Goal: Transaction & Acquisition: Purchase product/service

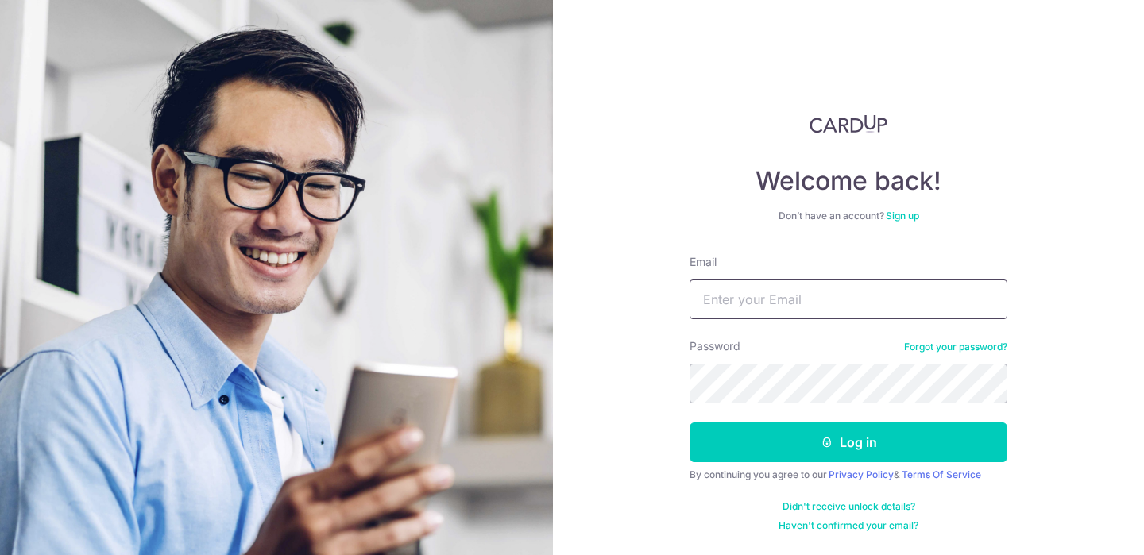
type input "angullianatesha@yahoo.com.sg"
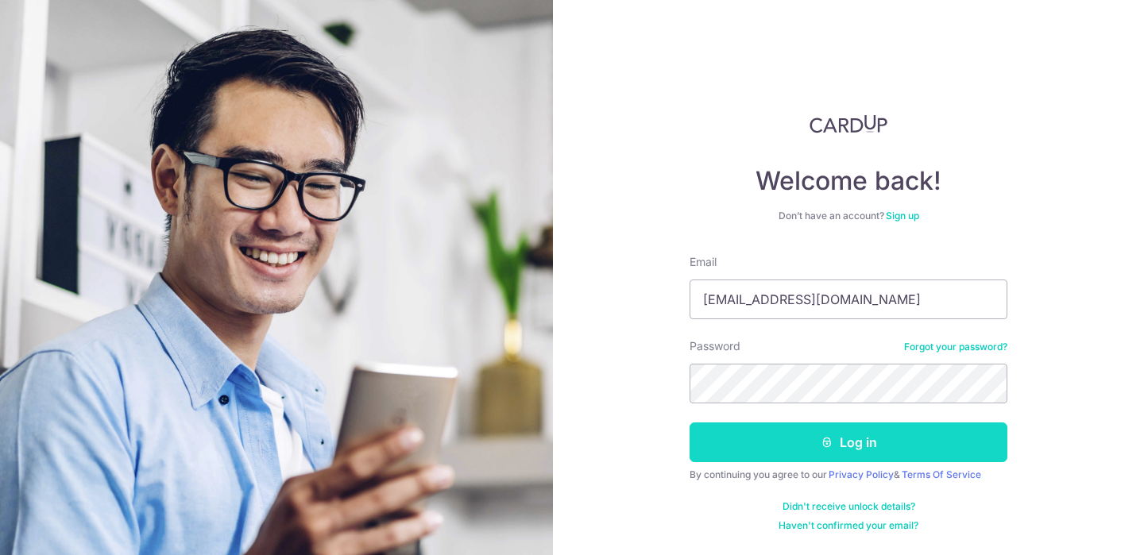
click at [735, 439] on button "Log in" at bounding box center [849, 443] width 318 height 40
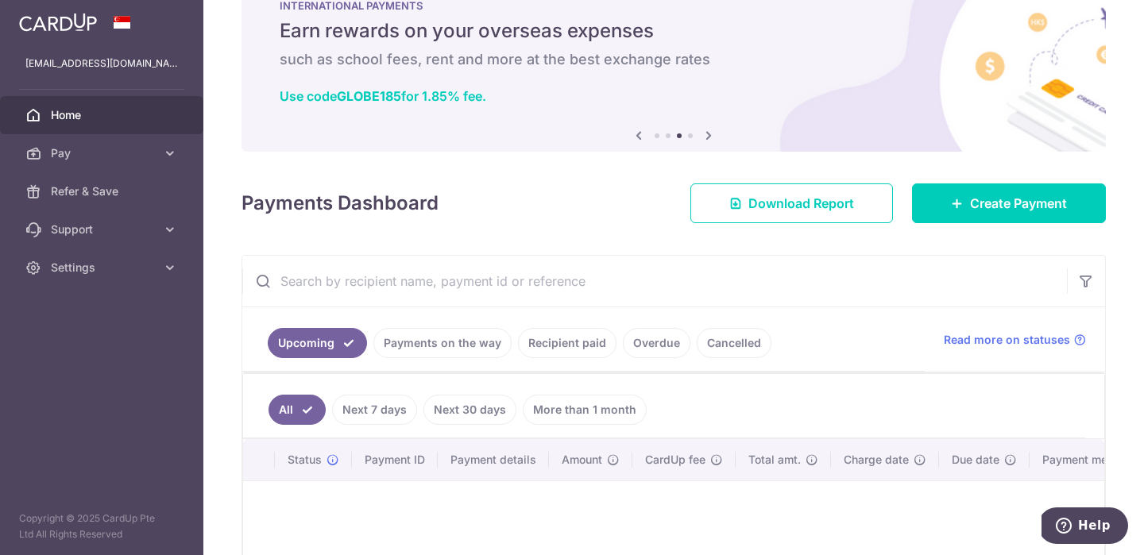
scroll to position [69, 0]
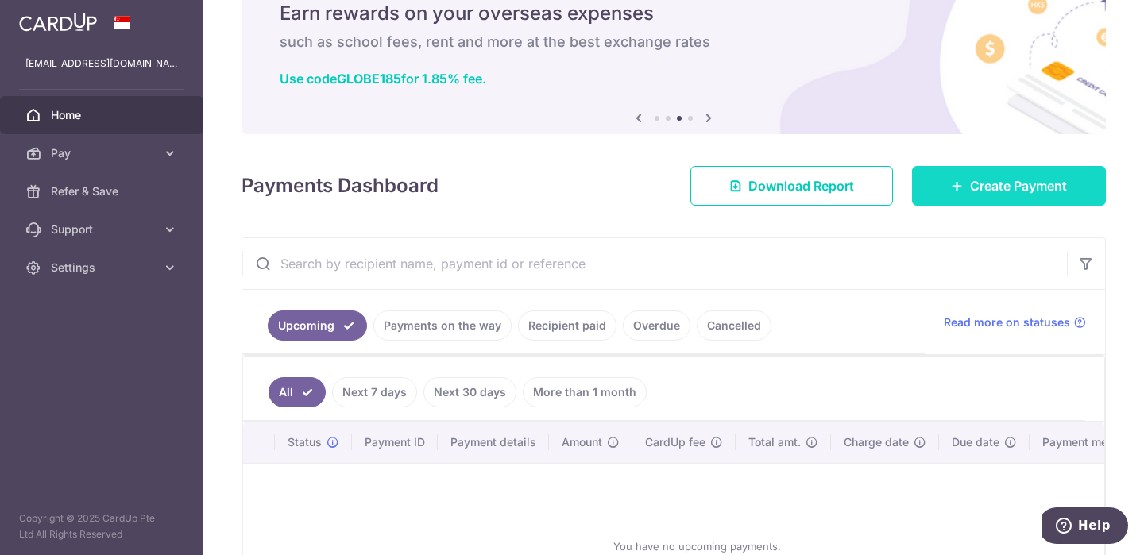
click at [940, 183] on link "Create Payment" at bounding box center [1009, 186] width 194 height 40
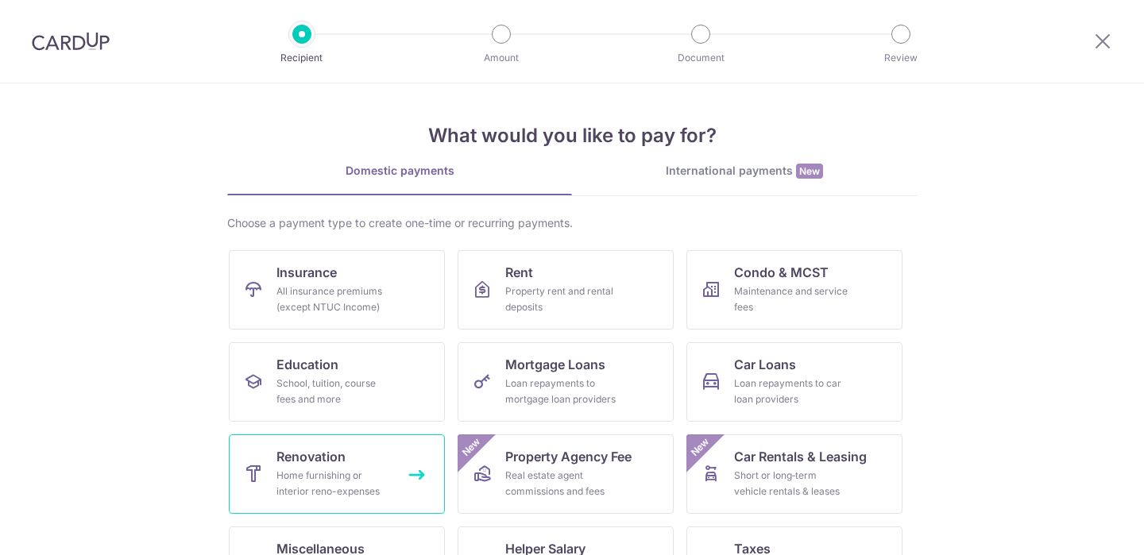
click at [326, 447] on span "Renovation" at bounding box center [310, 456] width 69 height 19
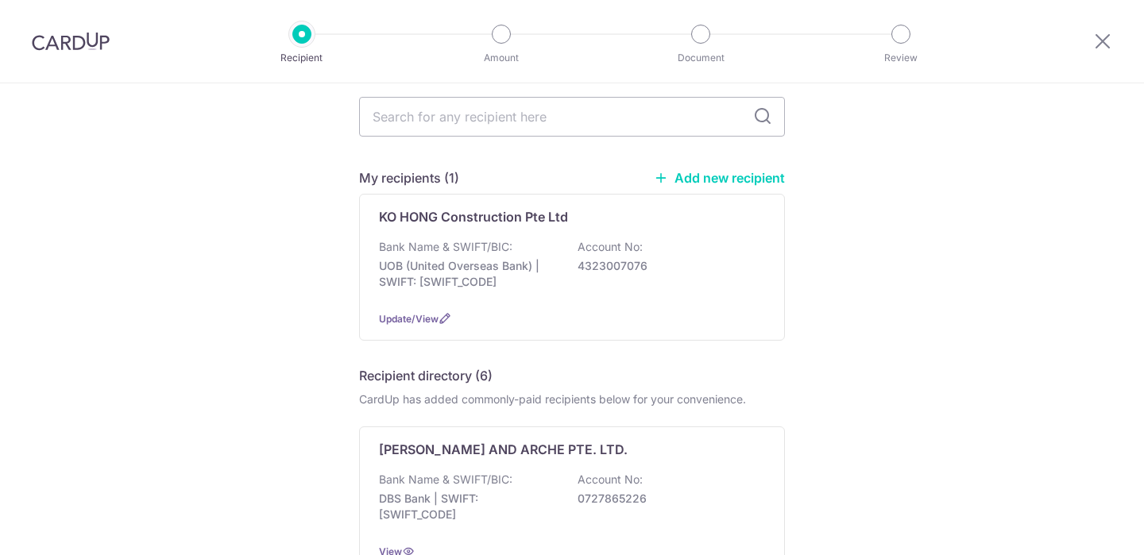
scroll to position [87, 0]
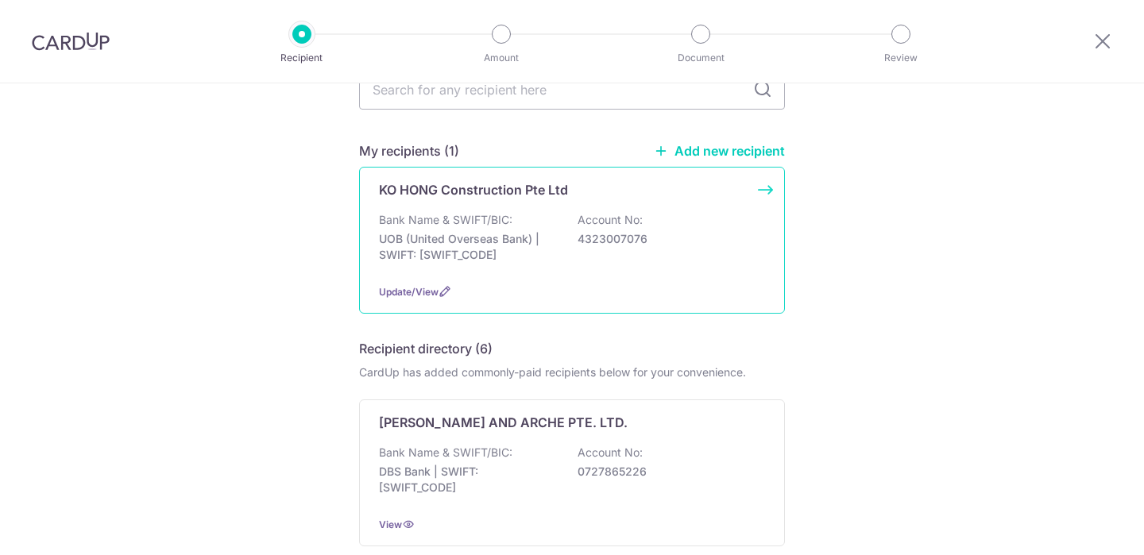
click at [459, 225] on p "Bank Name & SWIFT/BIC:" at bounding box center [445, 220] width 133 height 16
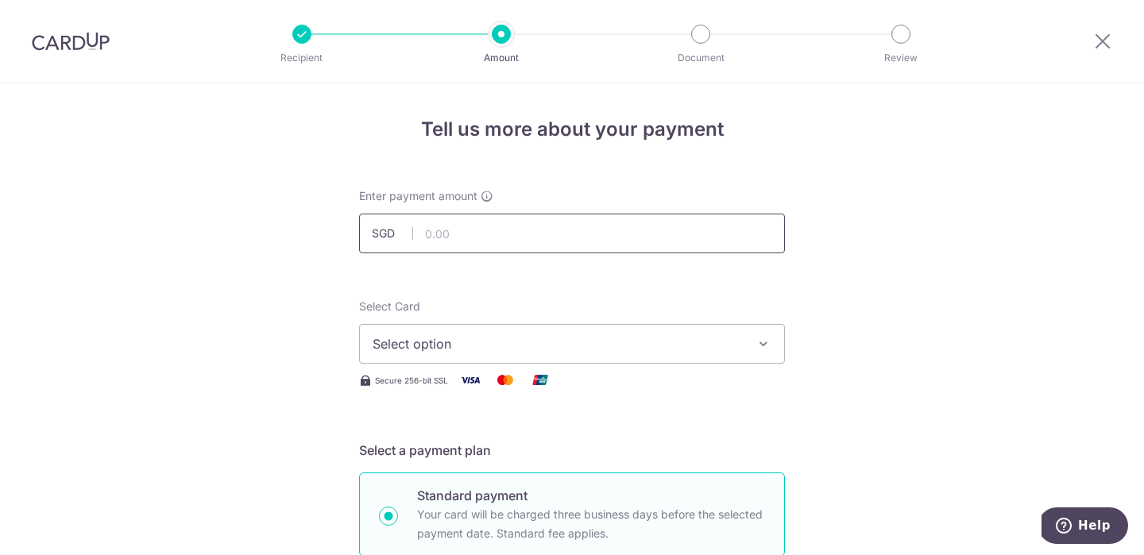
click at [494, 245] on input "text" at bounding box center [572, 234] width 426 height 40
paste input "8,652.89"
click at [467, 339] on span "Select option" at bounding box center [558, 343] width 370 height 19
type input "8,652.89"
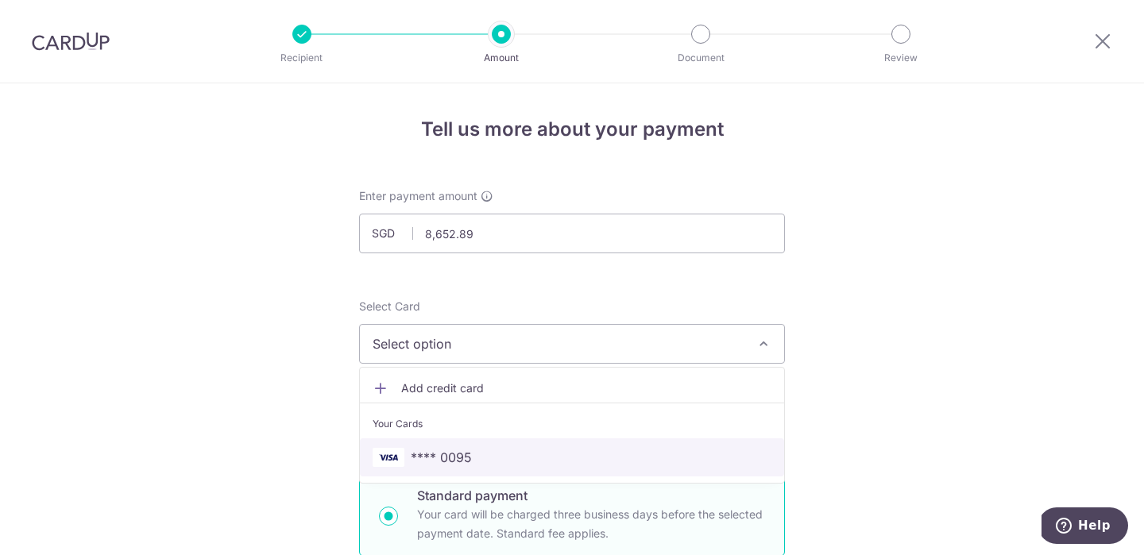
click at [438, 455] on span "**** 0095" at bounding box center [441, 457] width 61 height 19
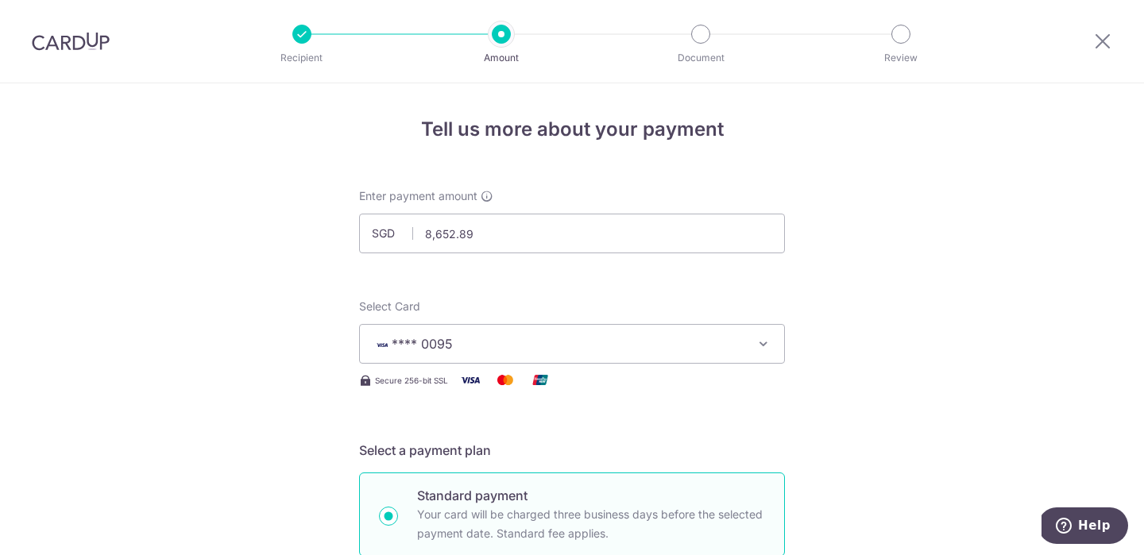
click at [421, 452] on h5 "Select a payment plan" at bounding box center [572, 450] width 426 height 19
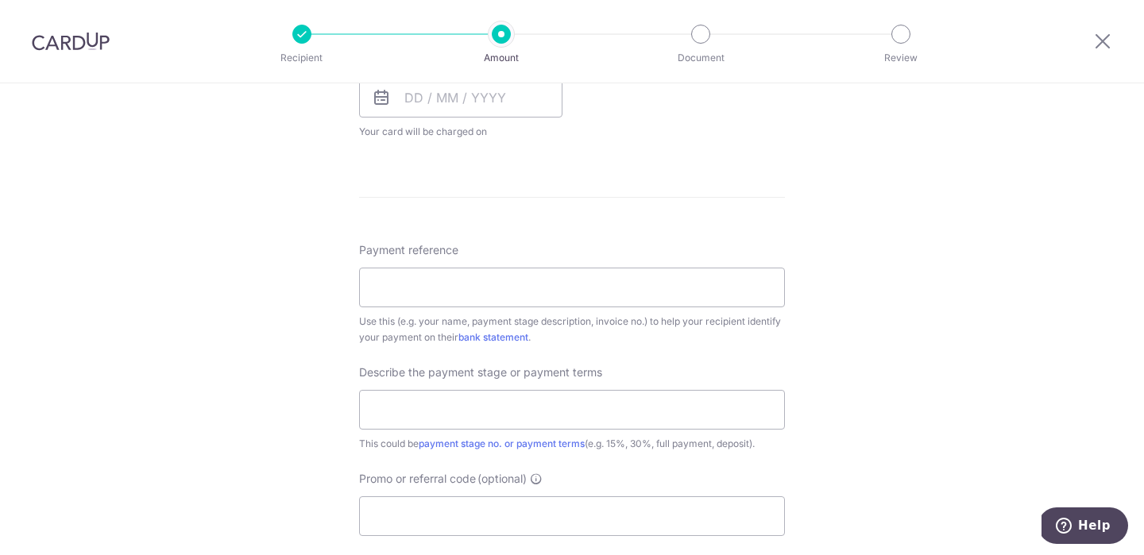
scroll to position [792, 0]
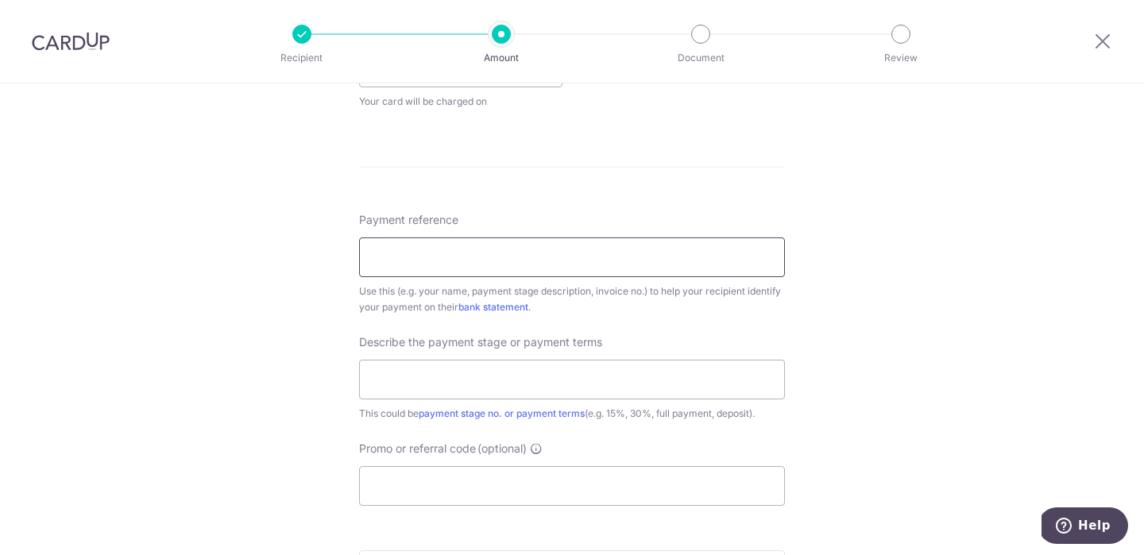
click at [379, 258] on input "Payment reference" at bounding box center [572, 258] width 426 height 40
type input "Natesha"
click at [520, 374] on input "text" at bounding box center [572, 380] width 426 height 40
type input "Practical completion"
click at [770, 477] on input "Promo or referral code (optional)" at bounding box center [572, 486] width 426 height 40
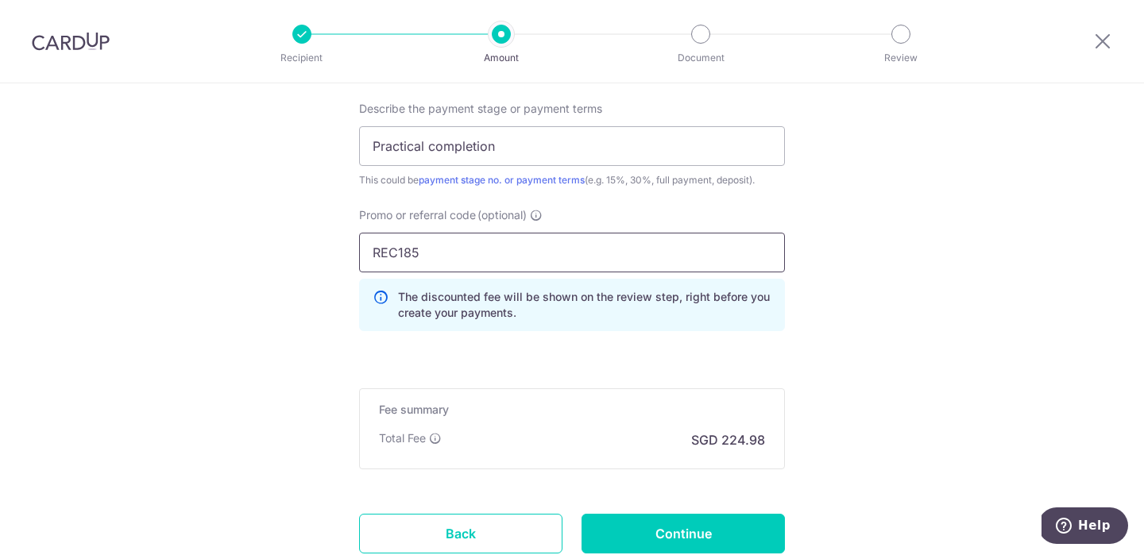
scroll to position [1048, 0]
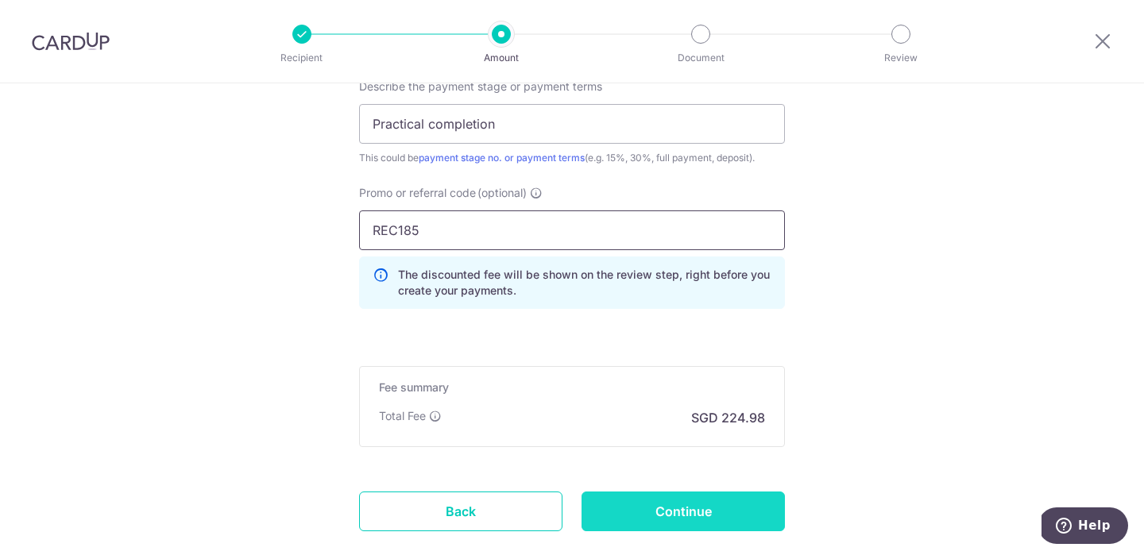
type input "REC185"
click at [638, 500] on input "Continue" at bounding box center [682, 512] width 203 height 40
type input "Create Schedule"
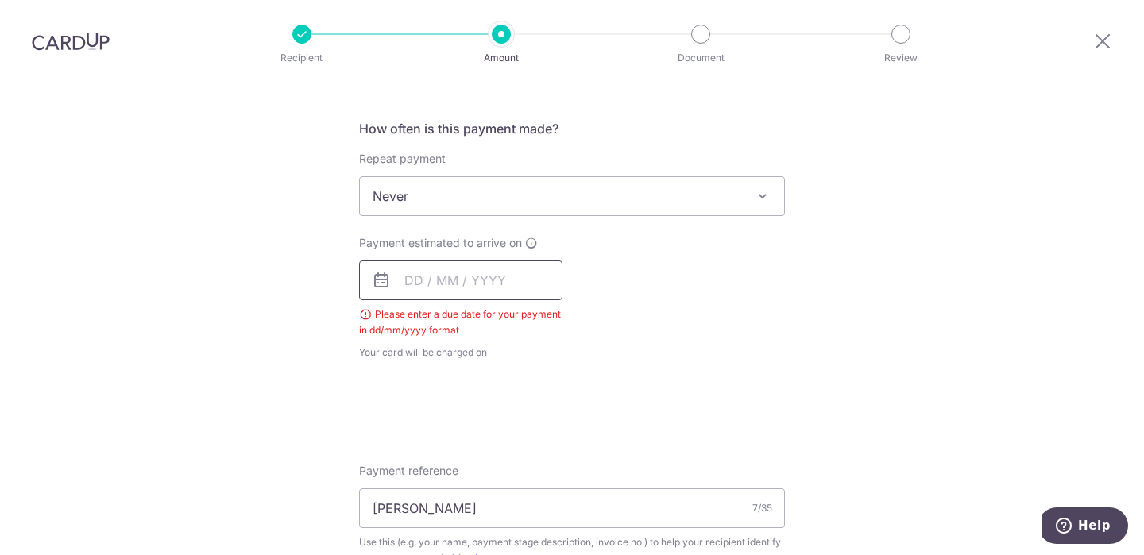
click at [466, 276] on input "text" at bounding box center [460, 281] width 203 height 40
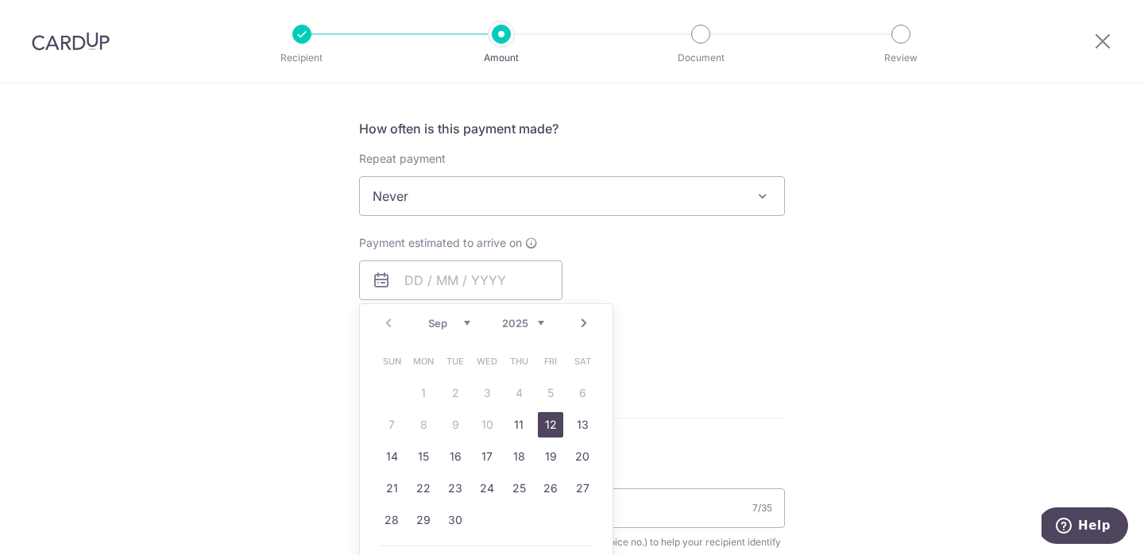
click at [554, 415] on link "12" at bounding box center [550, 424] width 25 height 25
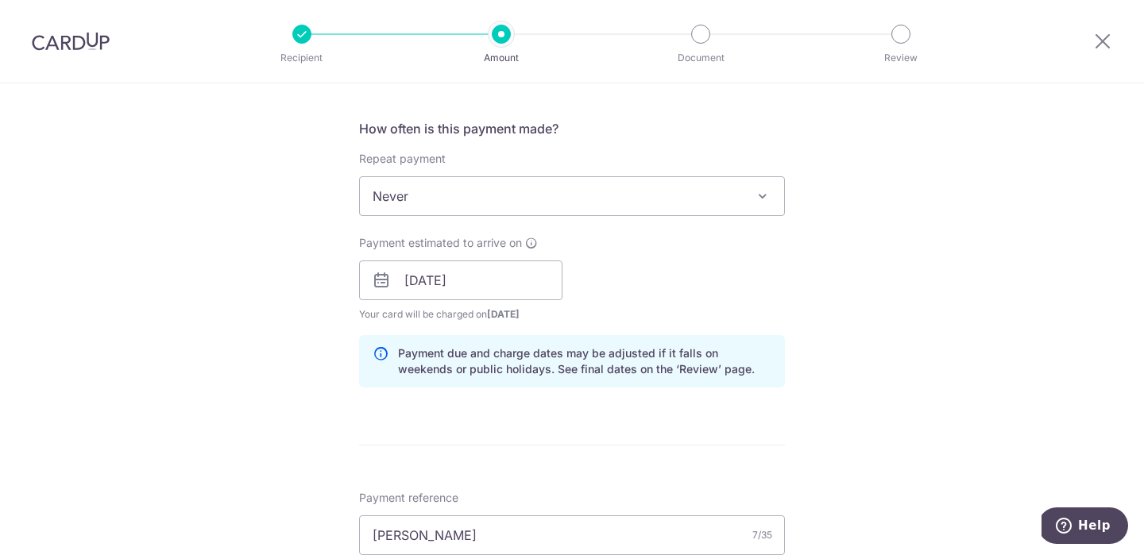
scroll to position [588, 0]
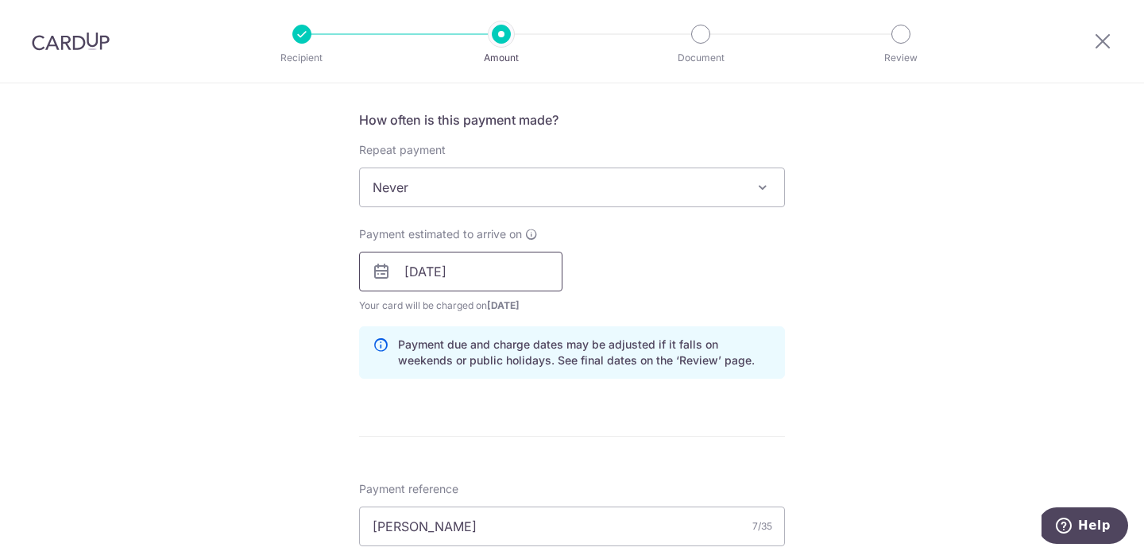
click at [458, 268] on input "12/09/2025" at bounding box center [460, 272] width 203 height 40
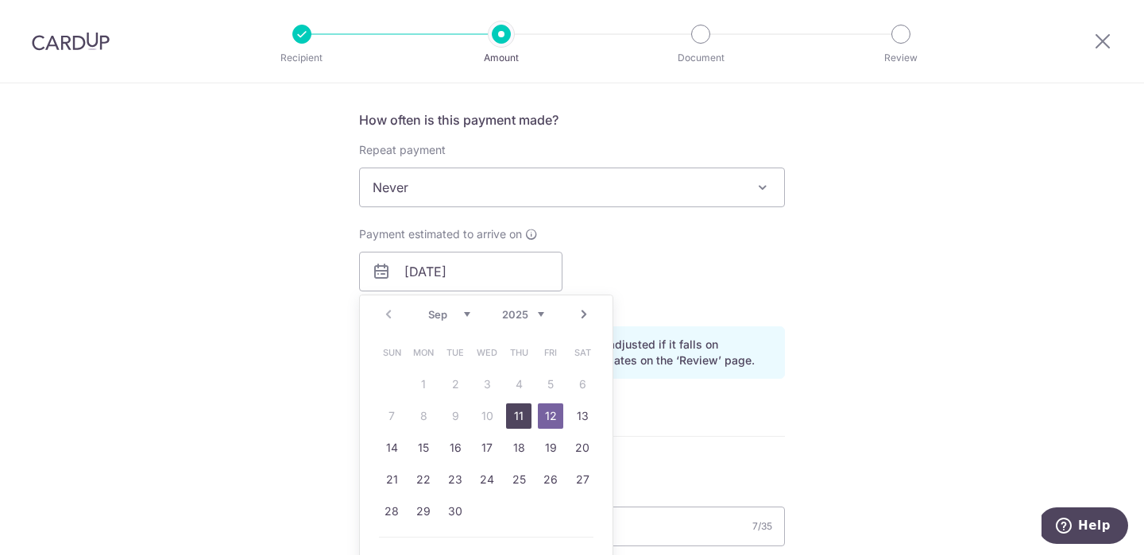
click at [517, 415] on link "11" at bounding box center [518, 416] width 25 height 25
type input "11/09/2025"
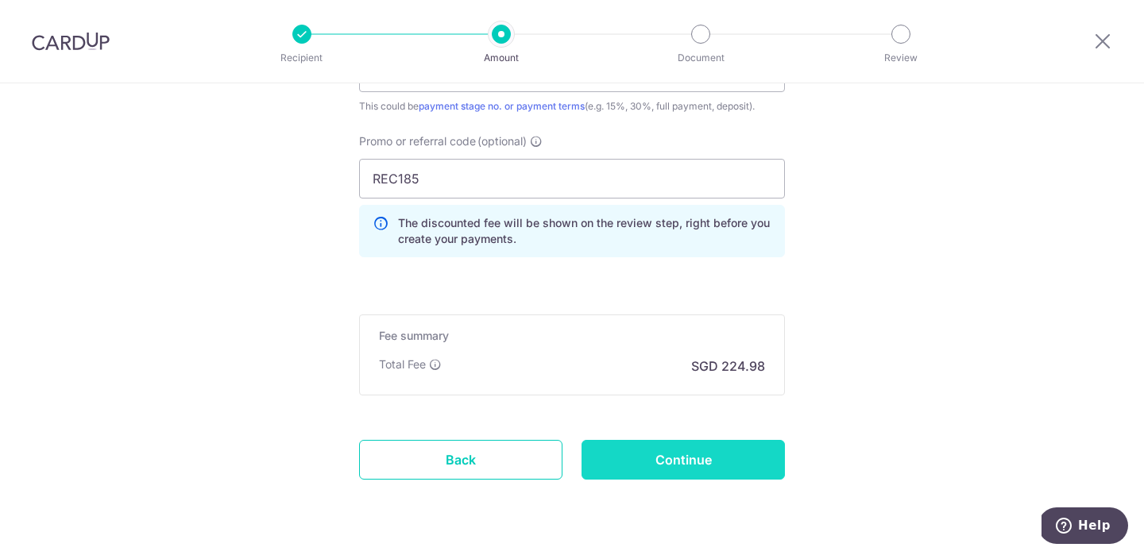
scroll to position [1165, 0]
click at [670, 473] on input "Continue" at bounding box center [682, 459] width 203 height 40
type input "Create Schedule"
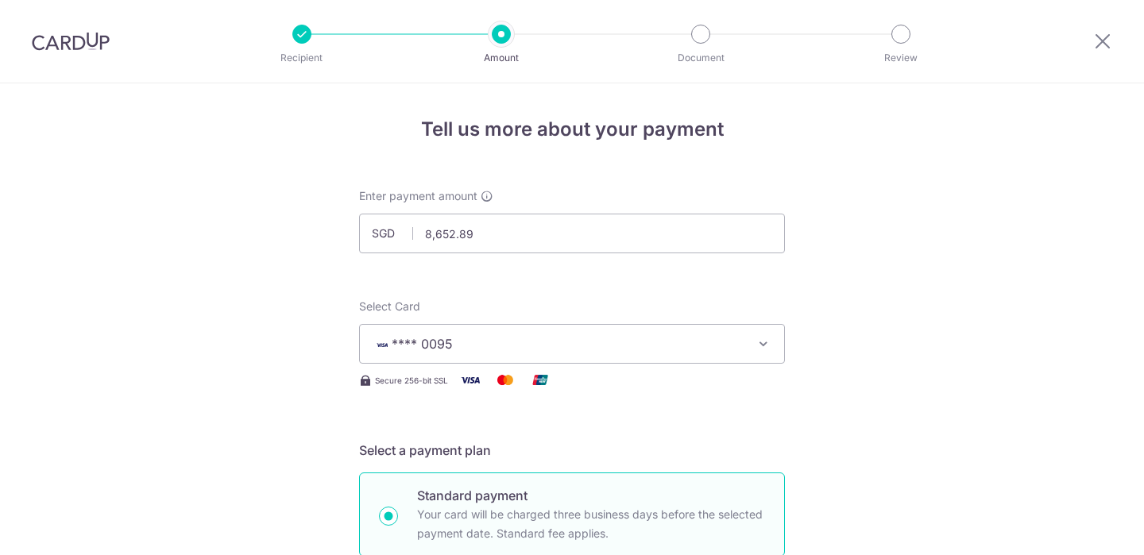
scroll to position [1230, 0]
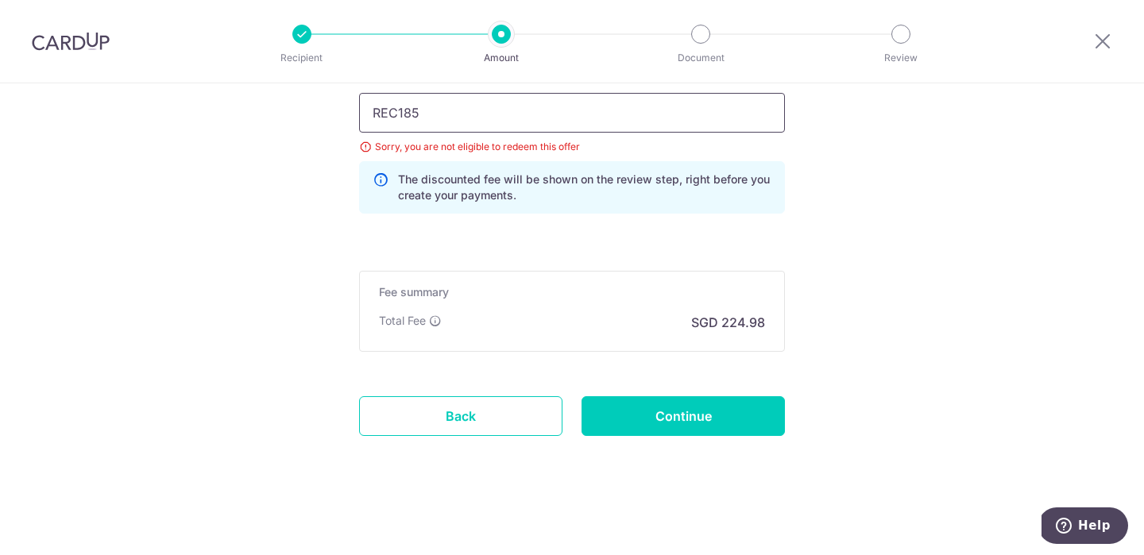
drag, startPoint x: 454, startPoint y: 122, endPoint x: 340, endPoint y: 112, distance: 114.8
paste input "OCBC18"
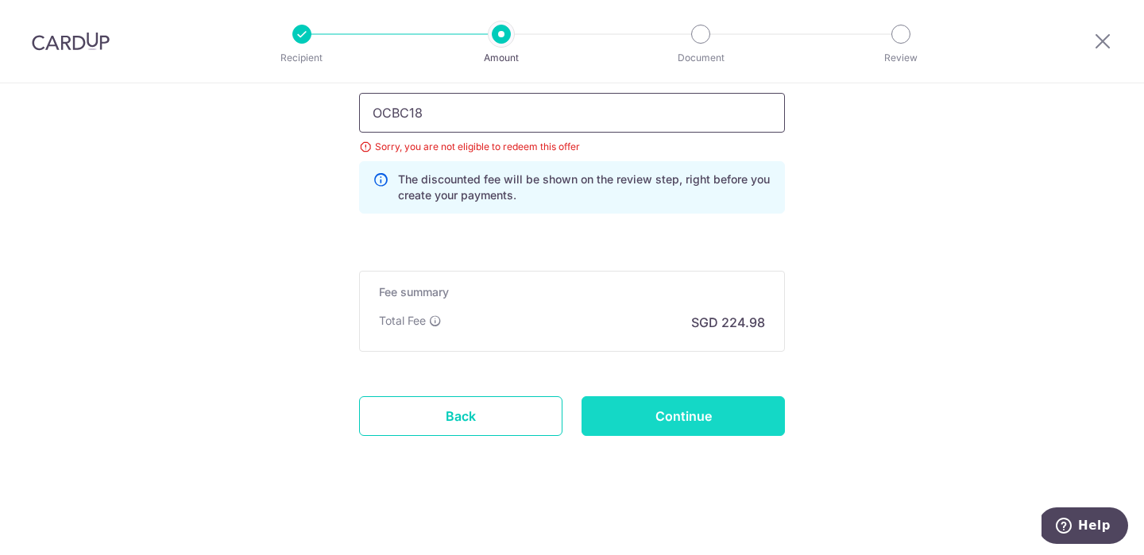
type input "OCBC18"
click at [710, 406] on input "Continue" at bounding box center [682, 416] width 203 height 40
type input "Update Schedule"
drag, startPoint x: 493, startPoint y: 106, endPoint x: 362, endPoint y: 108, distance: 131.1
click at [362, 108] on input "OCBC18" at bounding box center [572, 113] width 426 height 40
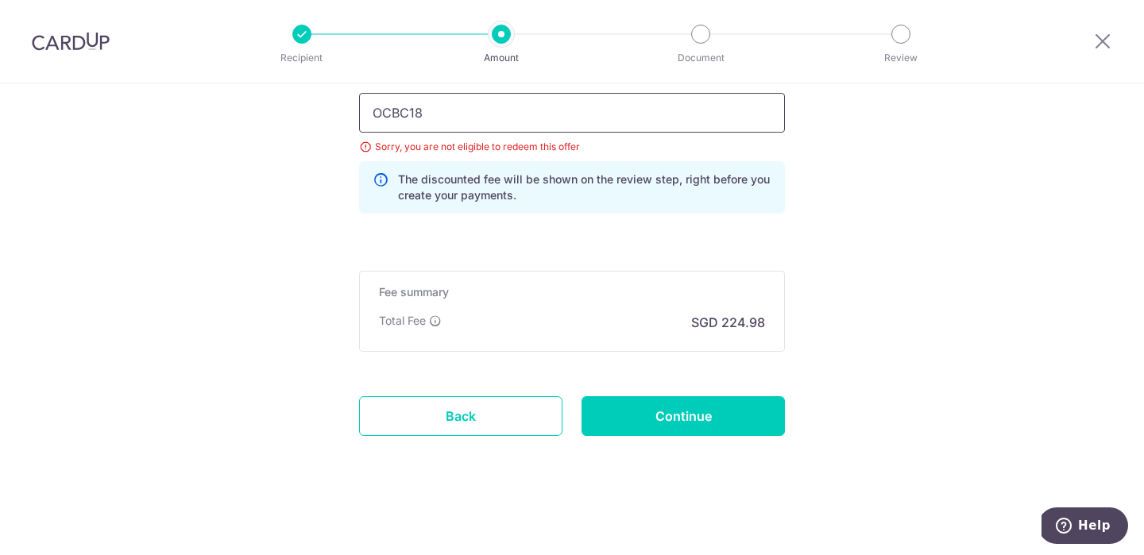
paste input "55"
type input "OCBC155"
click at [622, 406] on input "Continue" at bounding box center [682, 416] width 203 height 40
type input "Update Schedule"
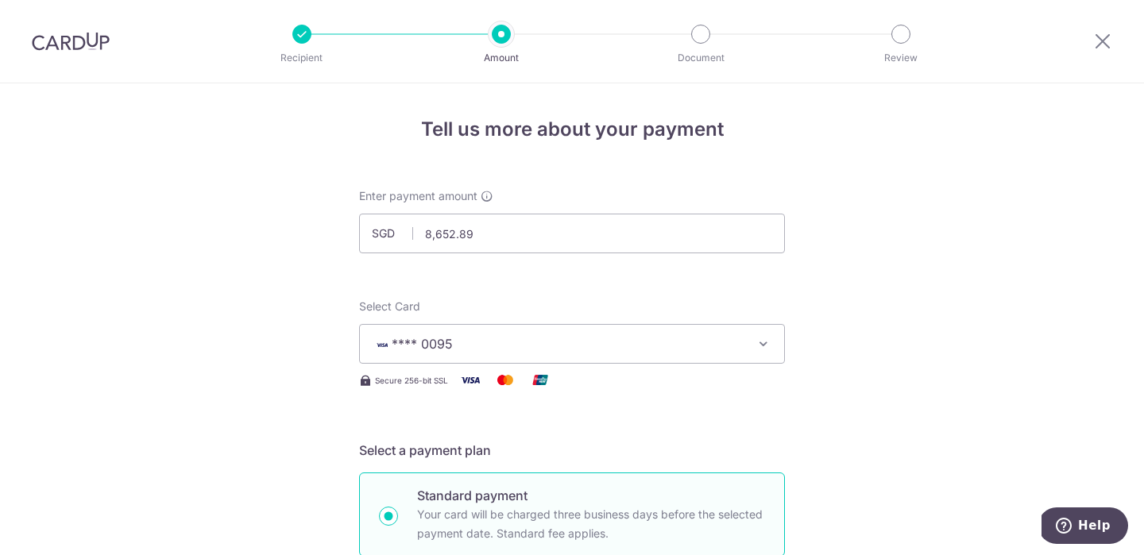
scroll to position [1230, 0]
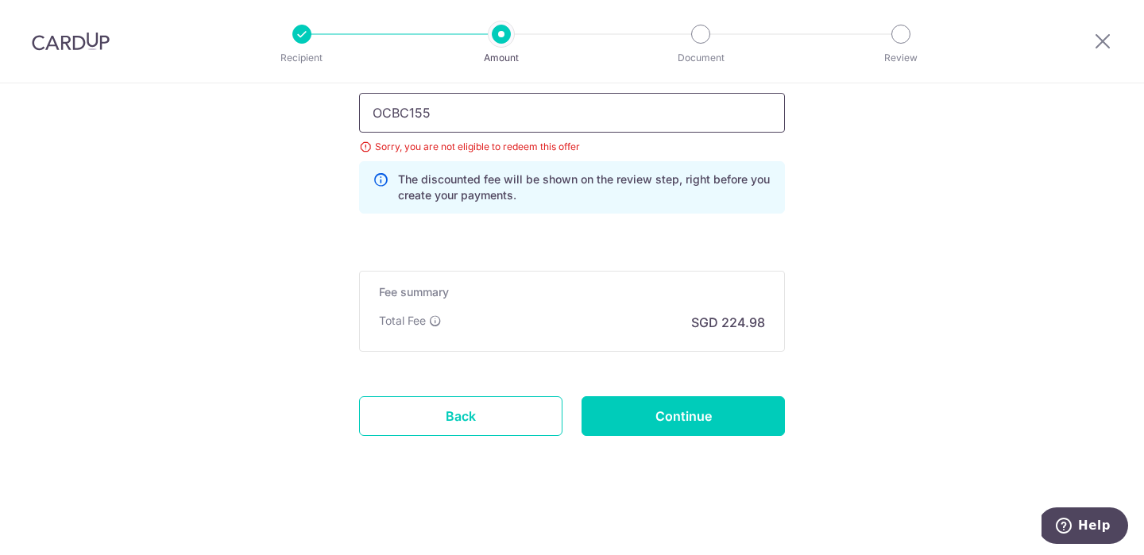
drag, startPoint x: 485, startPoint y: 107, endPoint x: 361, endPoint y: 109, distance: 123.1
click at [361, 109] on input "OCBC155" at bounding box center [572, 113] width 426 height 40
paste input "9"
type input "OCBC195"
click at [728, 408] on input "Continue" at bounding box center [682, 416] width 203 height 40
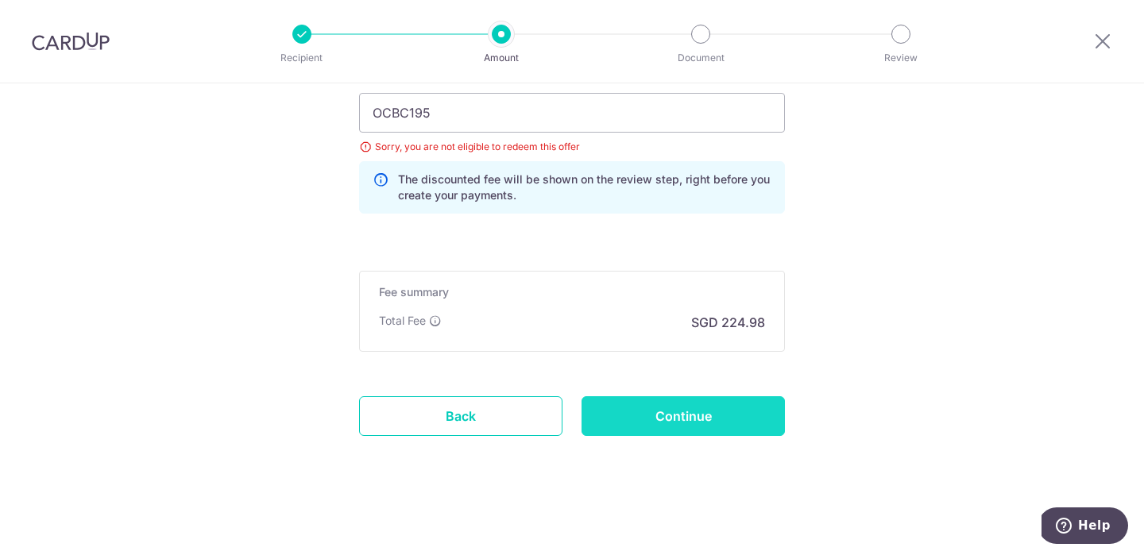
type input "Update Schedule"
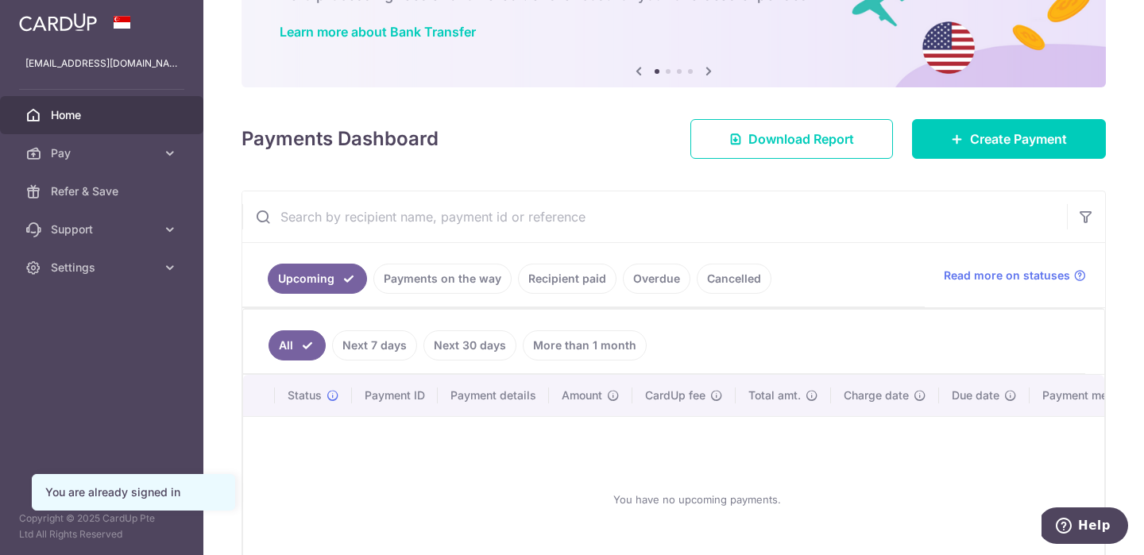
scroll to position [122, 0]
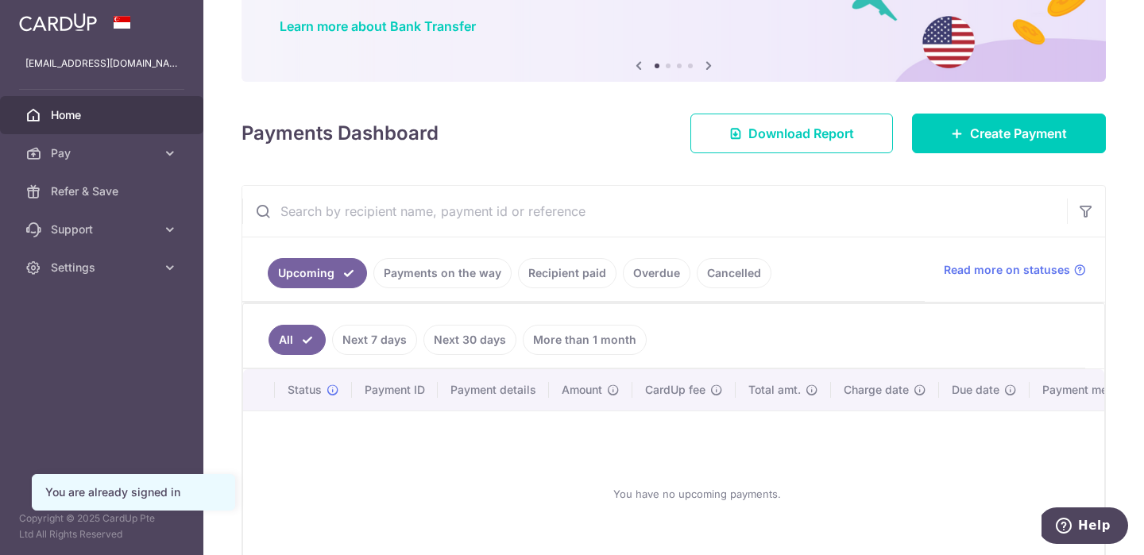
click at [572, 276] on link "Recipient paid" at bounding box center [567, 273] width 99 height 30
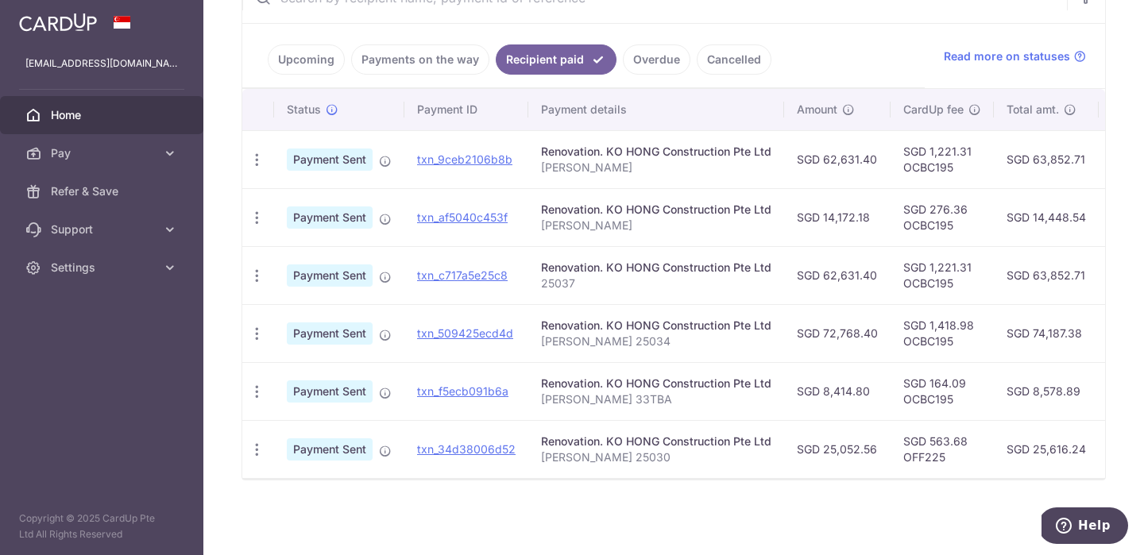
scroll to position [335, 0]
click at [496, 386] on link "txn_f5ecb091b6a" at bounding box center [462, 391] width 91 height 14
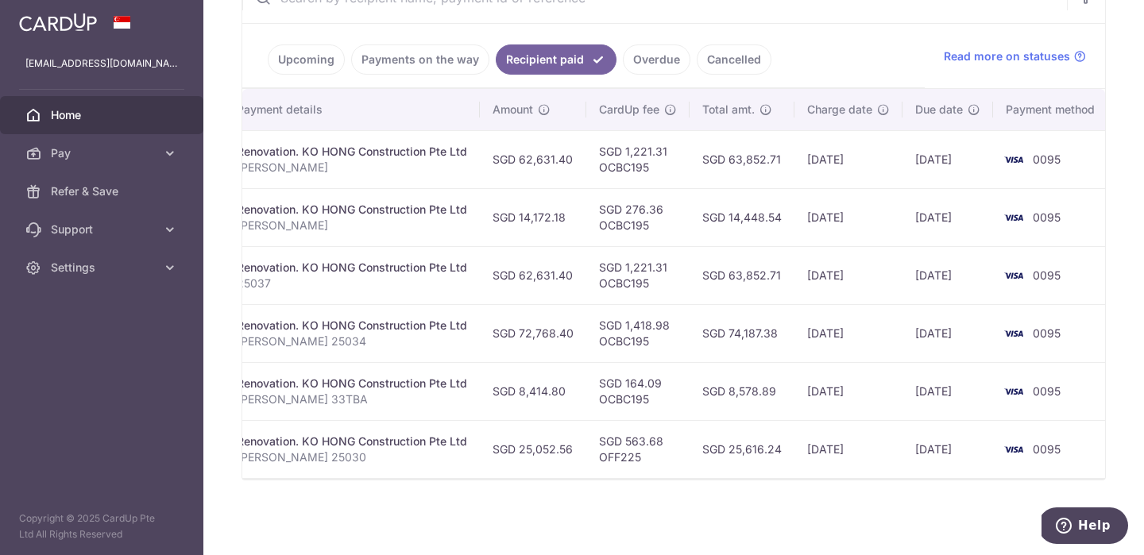
scroll to position [0, 303]
drag, startPoint x: 647, startPoint y: 168, endPoint x: 589, endPoint y: 168, distance: 58.0
click at [589, 168] on td "SGD 1,221.31 OCBC195" at bounding box center [638, 159] width 103 height 58
copy td "OCBC195"
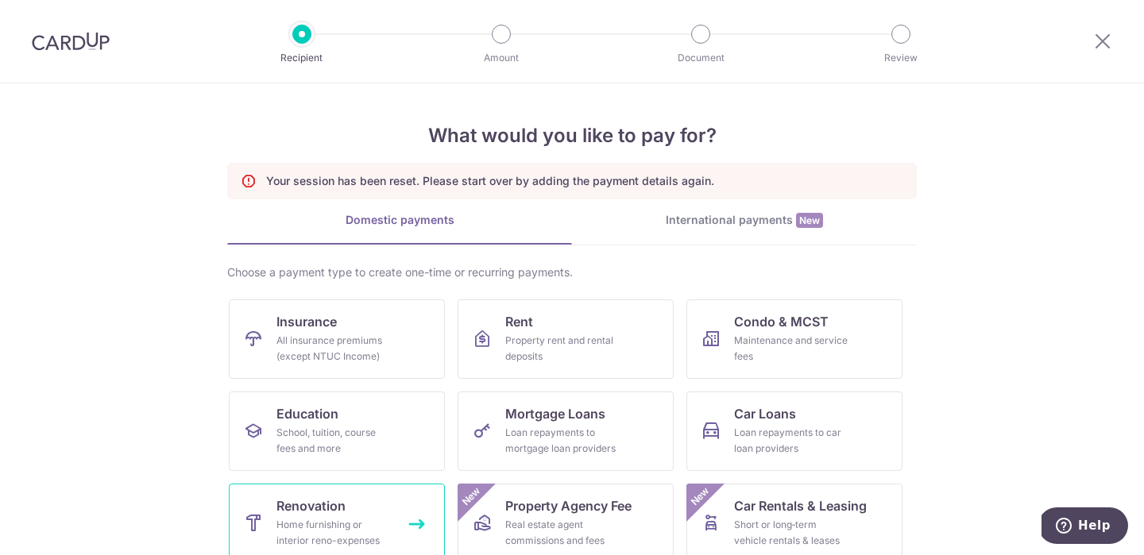
click at [325, 512] on span "Renovation" at bounding box center [310, 505] width 69 height 19
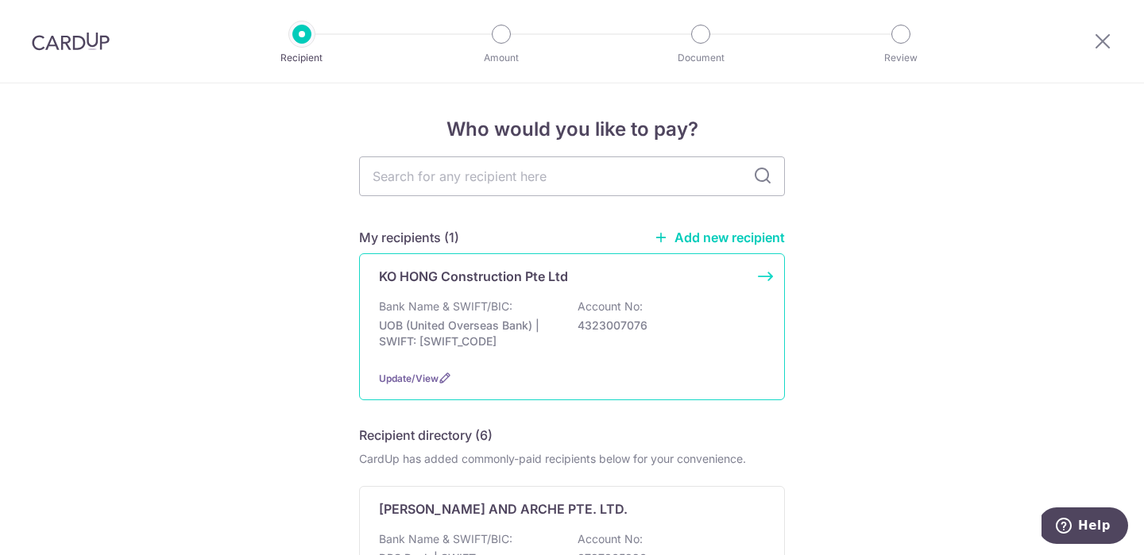
click at [407, 314] on p "Bank Name & SWIFT/BIC:" at bounding box center [445, 307] width 133 height 16
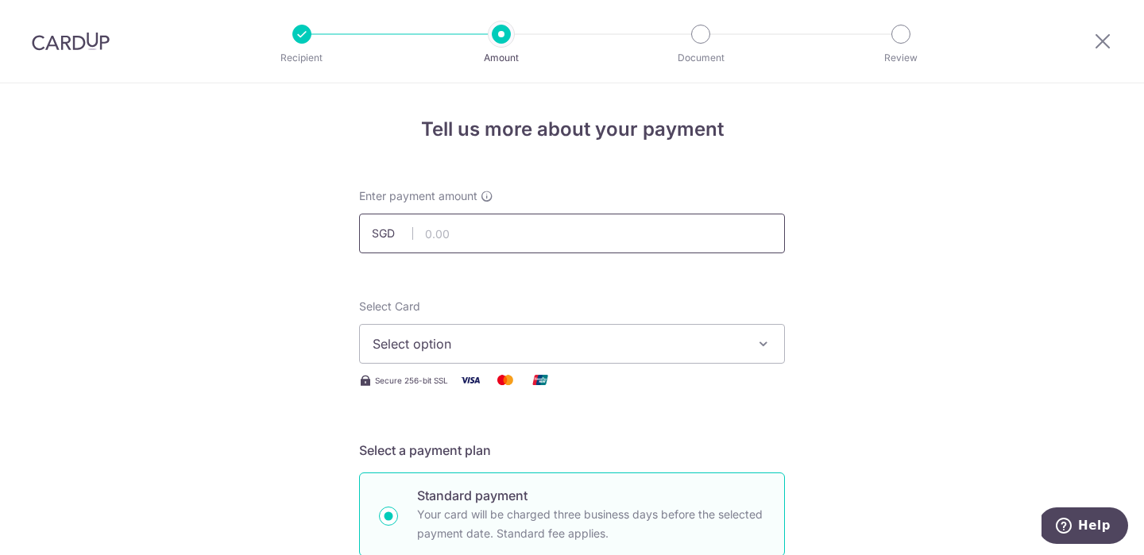
click at [460, 244] on input "text" at bounding box center [572, 234] width 426 height 40
paste input "8,652.89"
click at [441, 346] on span "Select option" at bounding box center [558, 343] width 370 height 19
type input "8,652.89"
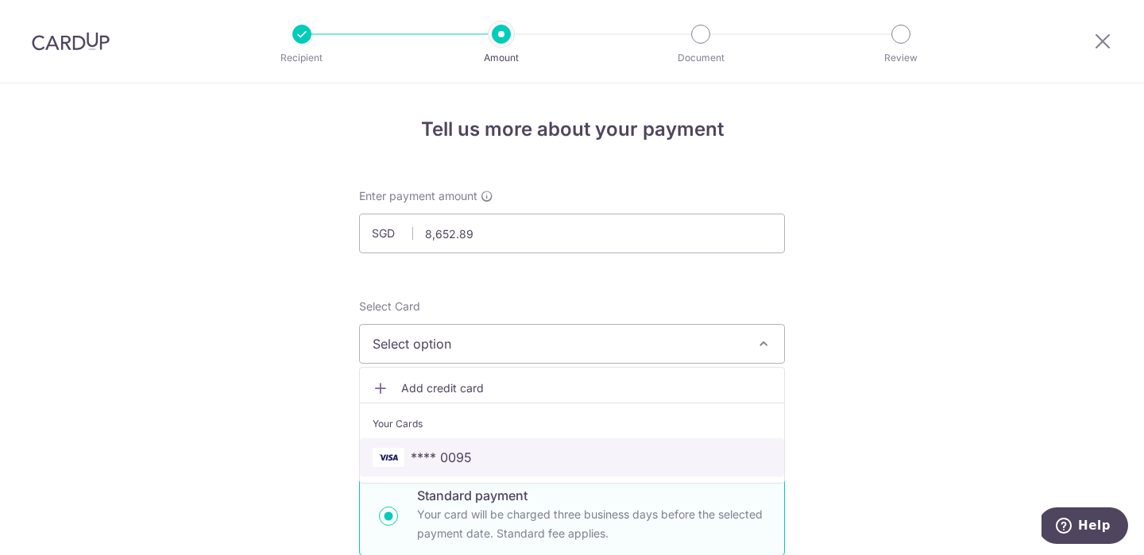
click at [434, 459] on span "**** 0095" at bounding box center [441, 457] width 61 height 19
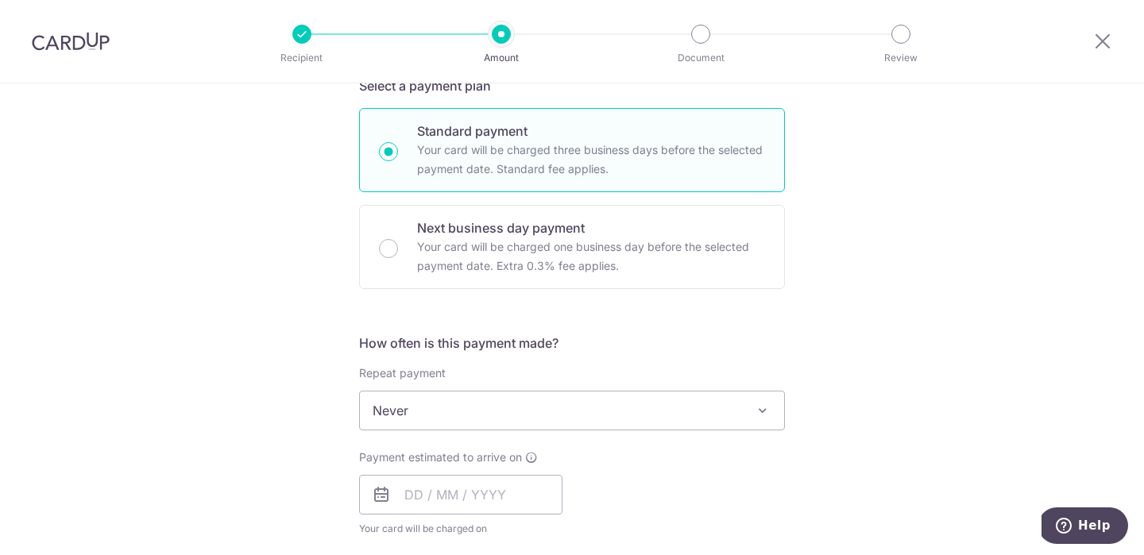
scroll to position [384, 0]
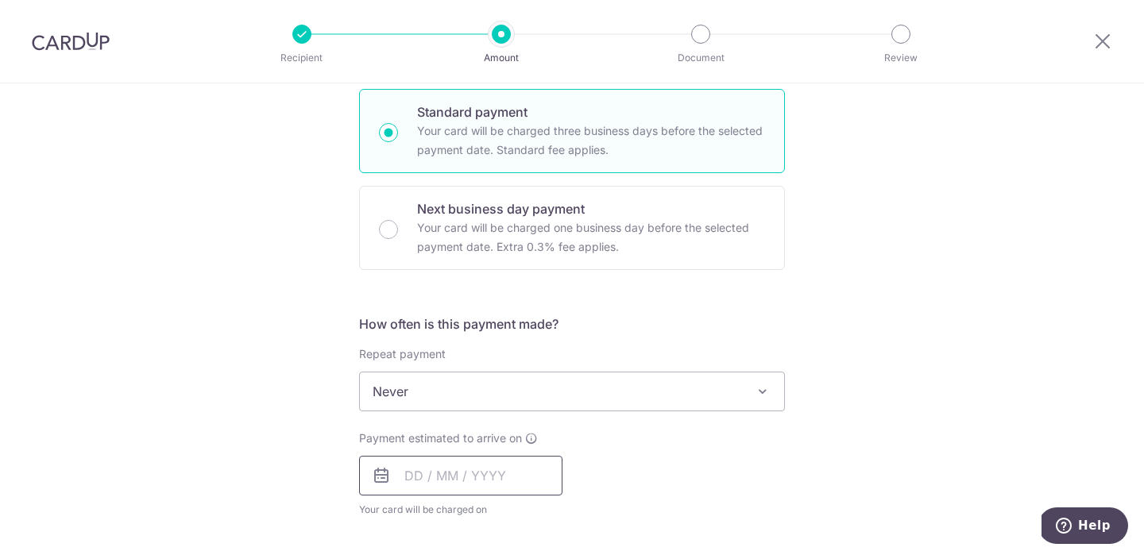
click at [439, 473] on input "text" at bounding box center [460, 476] width 203 height 40
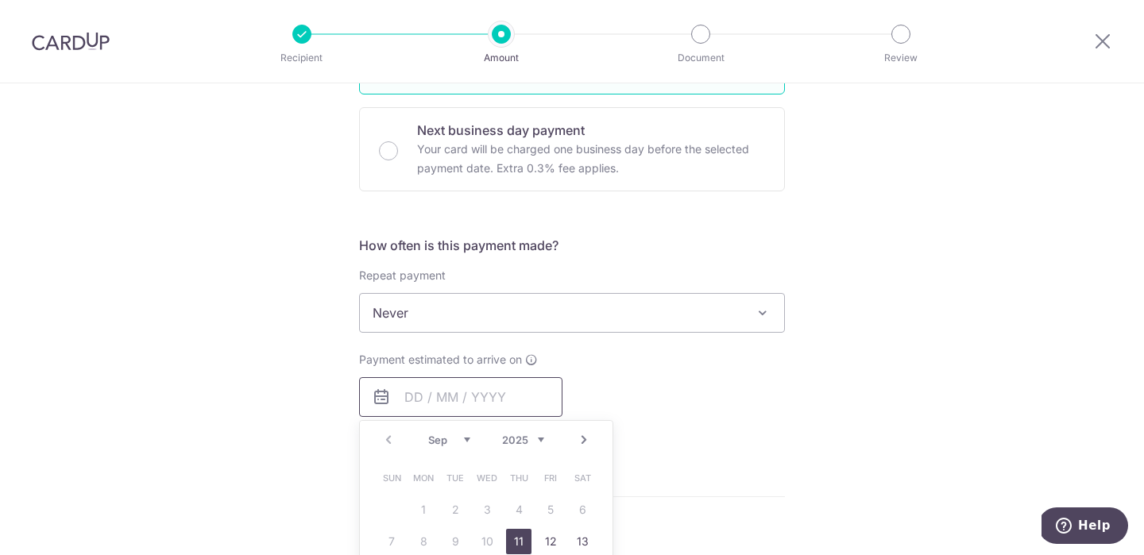
scroll to position [500, 0]
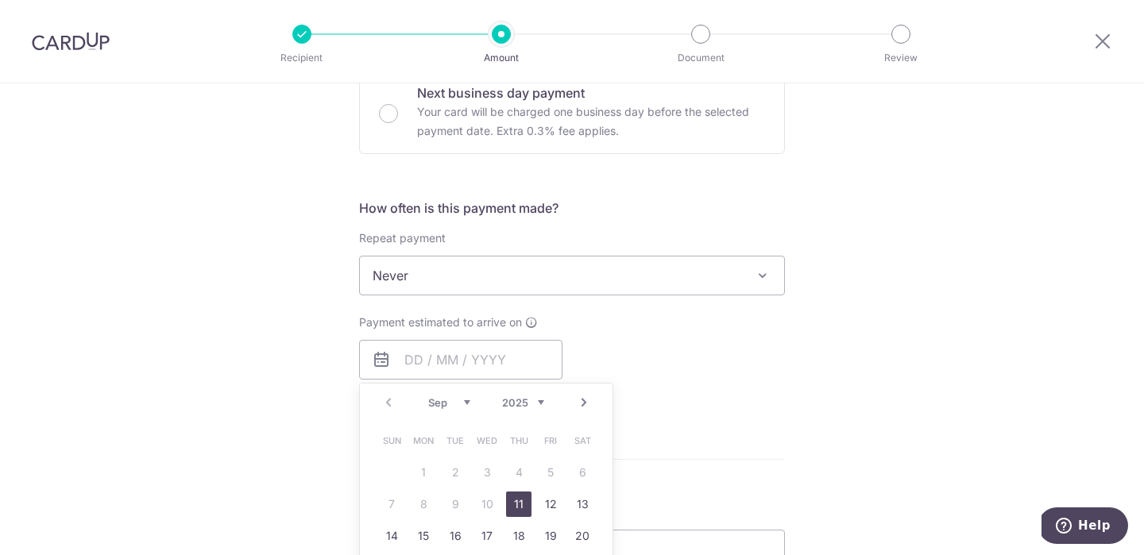
click at [518, 505] on link "11" at bounding box center [518, 504] width 25 height 25
type input "11/09/2025"
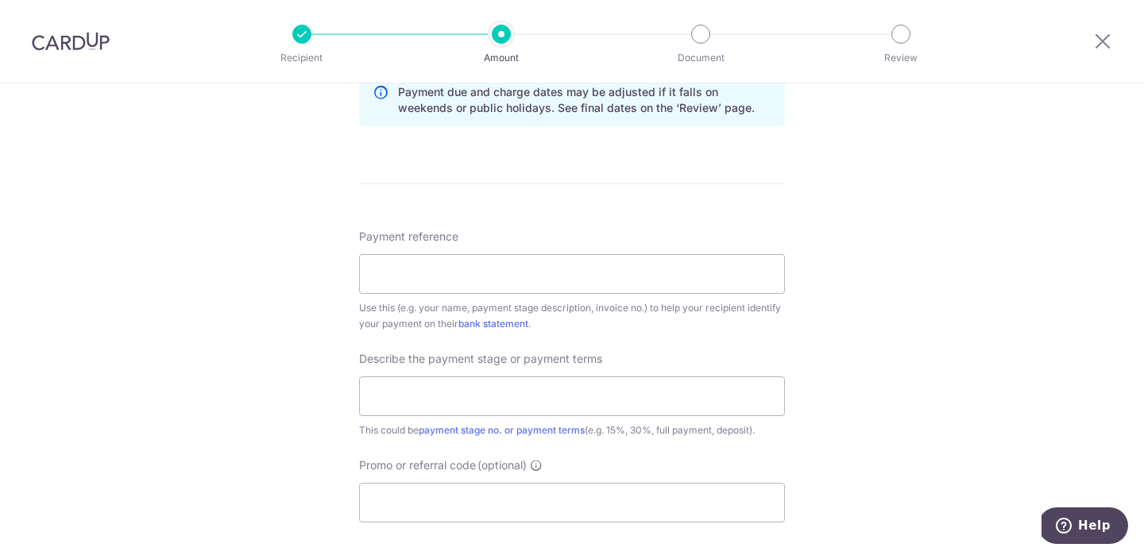
scroll to position [851, 0]
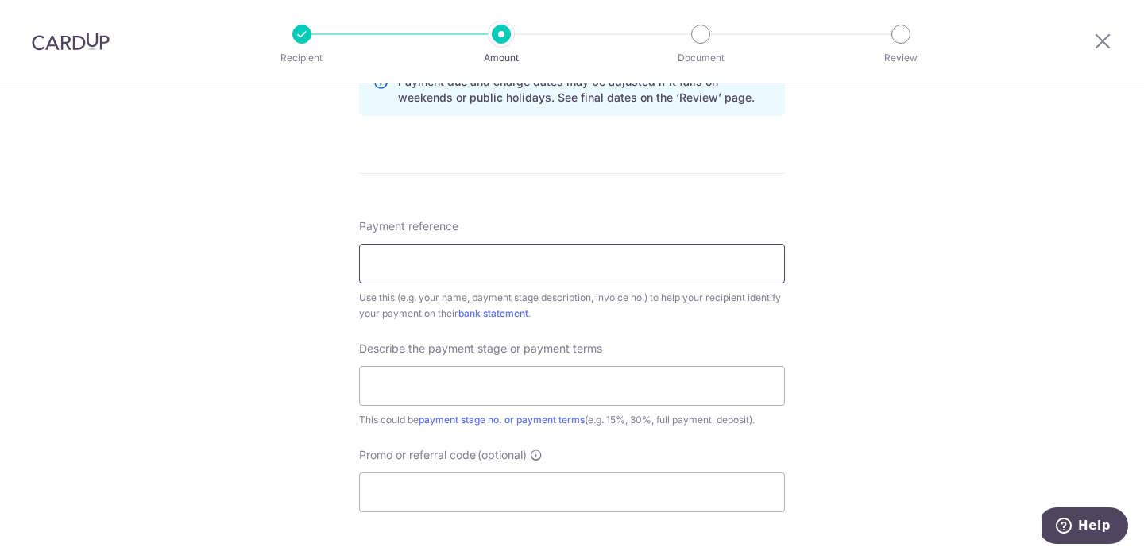
click at [662, 265] on input "Payment reference" at bounding box center [572, 264] width 426 height 40
type input "Natesha"
click at [601, 382] on input "text" at bounding box center [572, 386] width 426 height 40
type input "Project completion"
click at [590, 502] on input "Promo or referral code (optional)" at bounding box center [572, 493] width 426 height 40
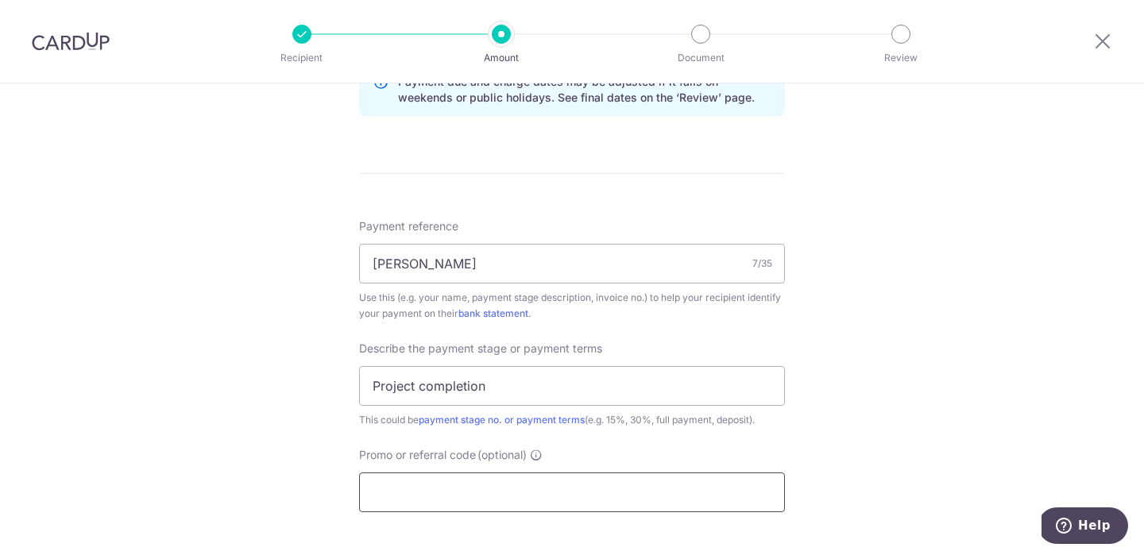
paste input "OCBC195"
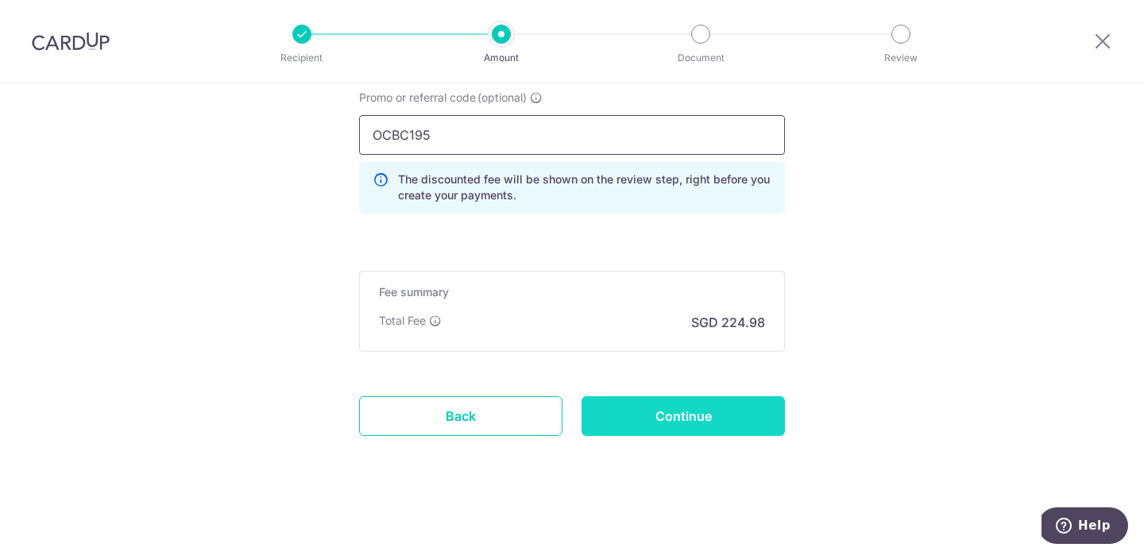
scroll to position [1208, 0]
type input "OCBC195"
click at [598, 399] on input "Continue" at bounding box center [682, 416] width 203 height 40
type input "Create Schedule"
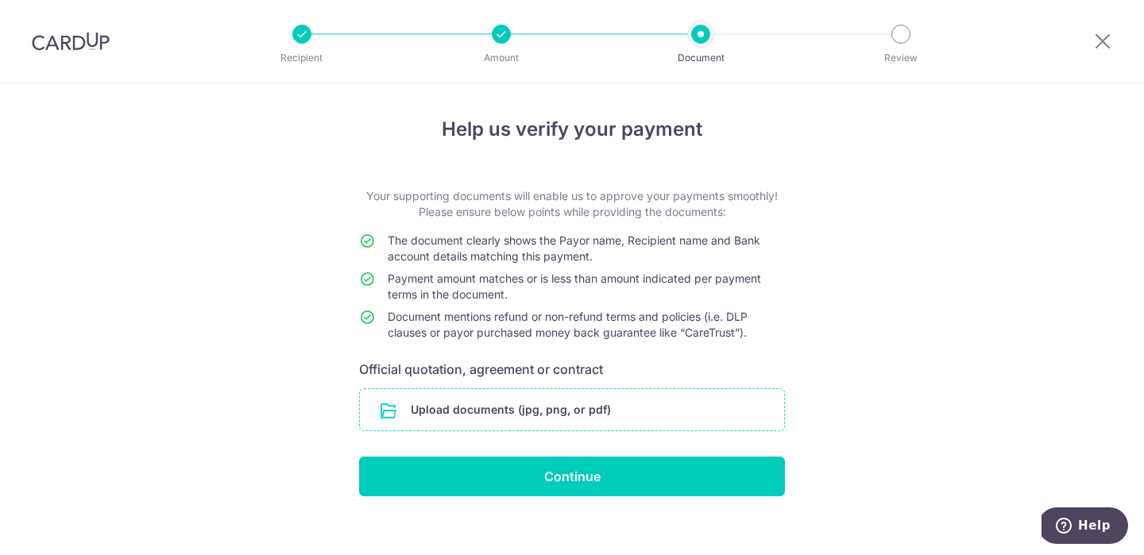
click at [547, 413] on input "file" at bounding box center [572, 409] width 424 height 41
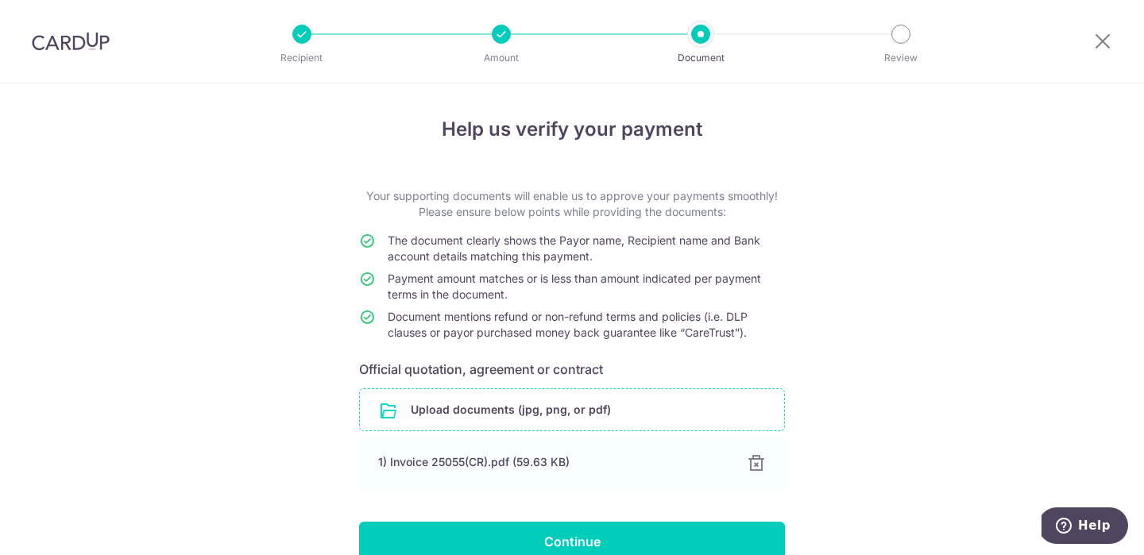
click at [634, 411] on input "file" at bounding box center [572, 409] width 424 height 41
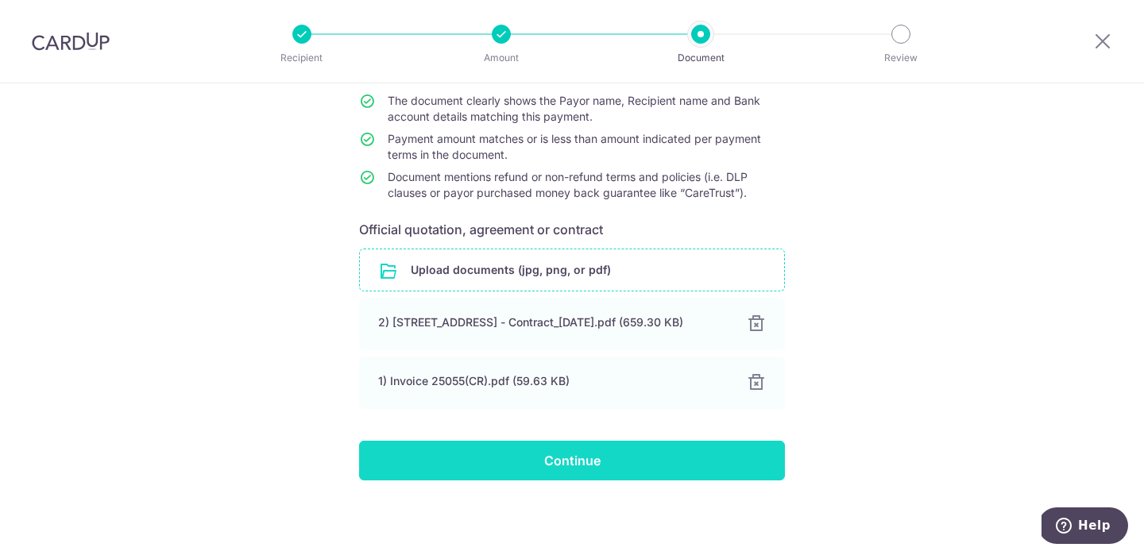
scroll to position [148, 0]
click at [733, 445] on input "Continue" at bounding box center [572, 461] width 426 height 40
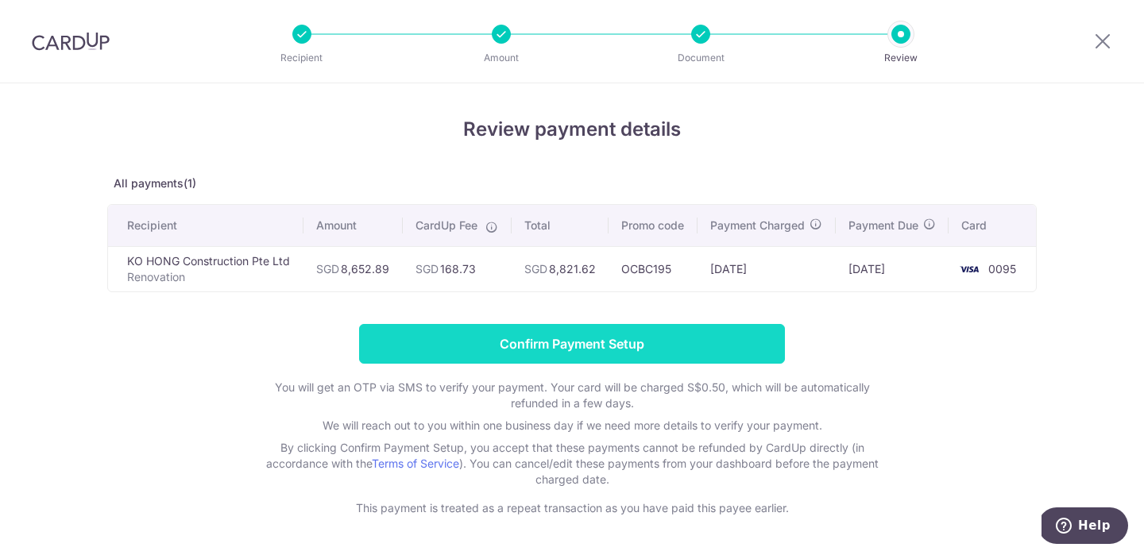
click at [612, 357] on input "Confirm Payment Setup" at bounding box center [572, 344] width 426 height 40
